Goal: Information Seeking & Learning: Learn about a topic

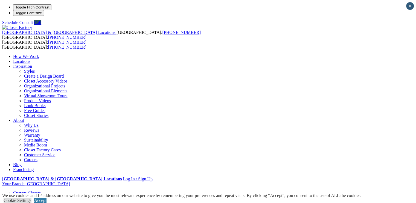
click at [46, 104] on link "Look Books" at bounding box center [35, 105] width 22 height 5
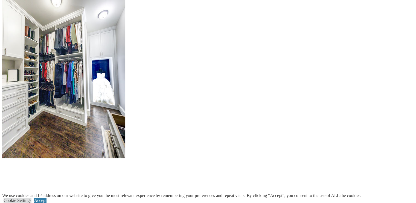
scroll to position [656, 0]
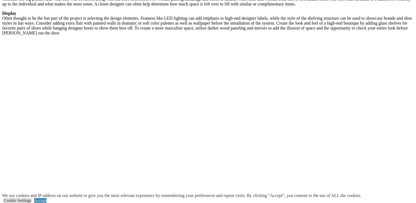
scroll to position [984, 0]
